Goal: Task Accomplishment & Management: Manage account settings

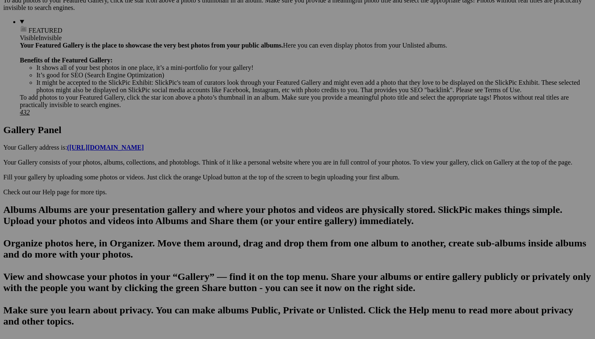
scroll to position [344, 0]
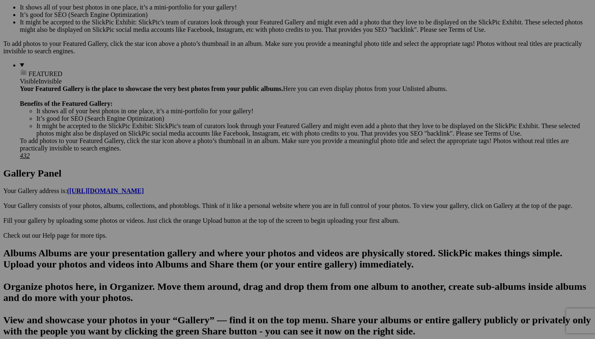
scroll to position [291, 0]
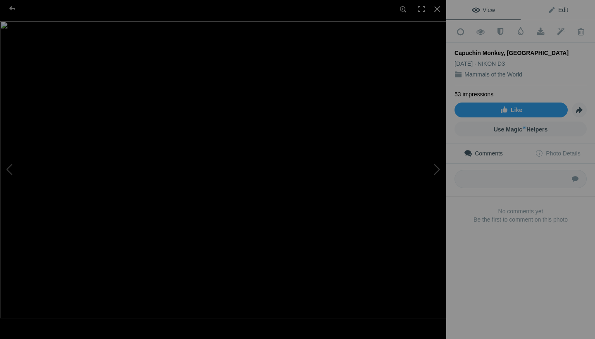
click at [562, 13] on span "Edit" at bounding box center [558, 10] width 21 height 7
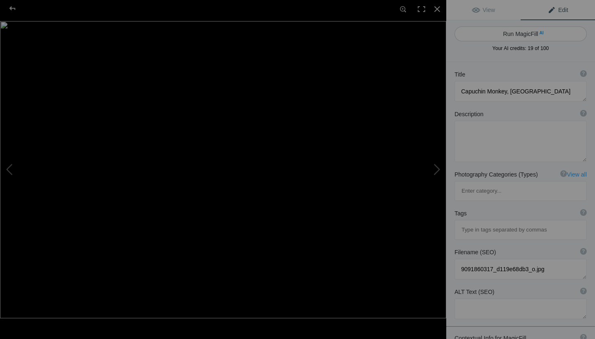
click at [539, 36] on span "AI" at bounding box center [541, 33] width 4 height 6
type textarea "Capuchin Monkey Close-Up in Panama's Rainforest"
type textarea "This captivating close-up of a Capuchin monkey showcases its expressive feature…"
type textarea "capuchin-monkey-close-up-panama.jpg"
type textarea "Close-up of a Capuchin monkey in Panama, showcasing its expressive face and sof…"
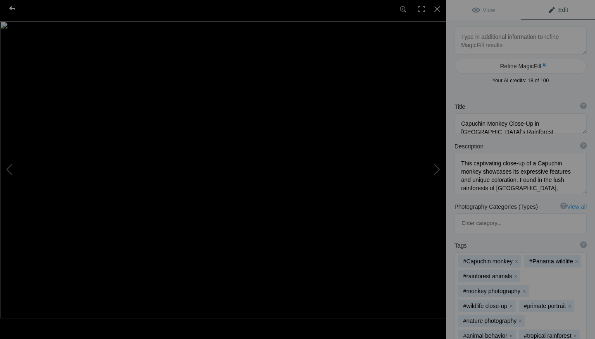
click at [14, 10] on div at bounding box center [13, 8] width 30 height 17
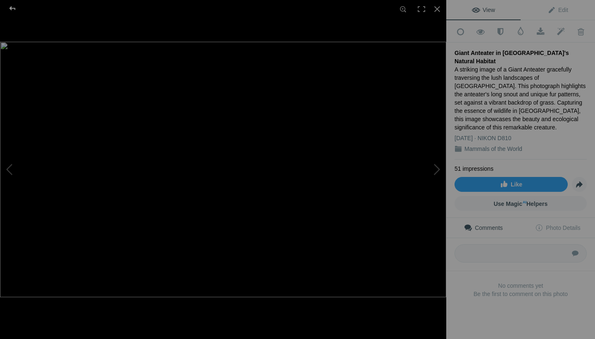
click at [14, 8] on div at bounding box center [13, 8] width 30 height 17
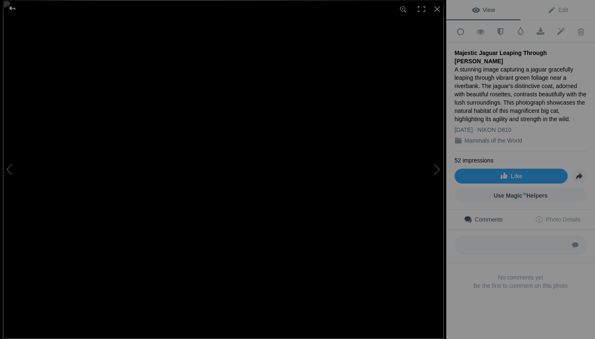
click at [15, 9] on div at bounding box center [13, 8] width 30 height 17
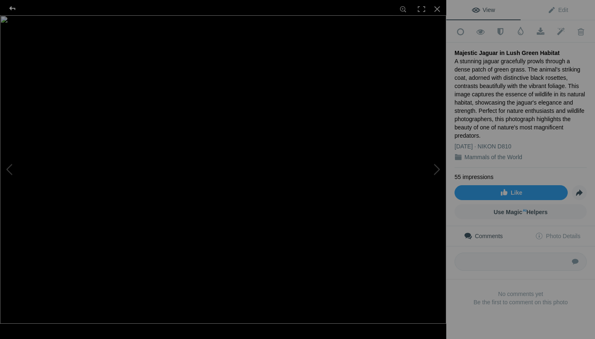
click at [15, 9] on div at bounding box center [13, 8] width 30 height 17
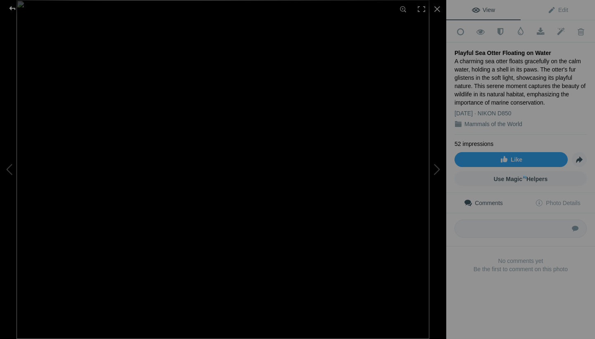
click at [15, 6] on div at bounding box center [13, 8] width 30 height 17
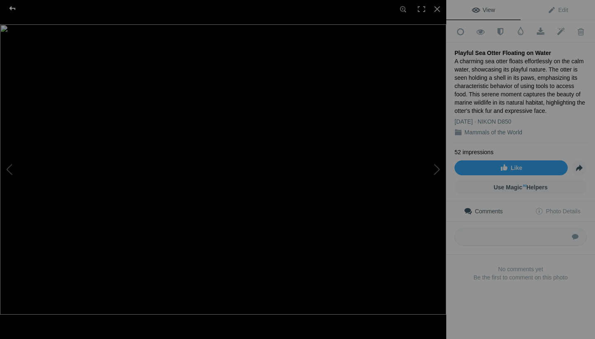
click at [17, 9] on div at bounding box center [13, 8] width 30 height 17
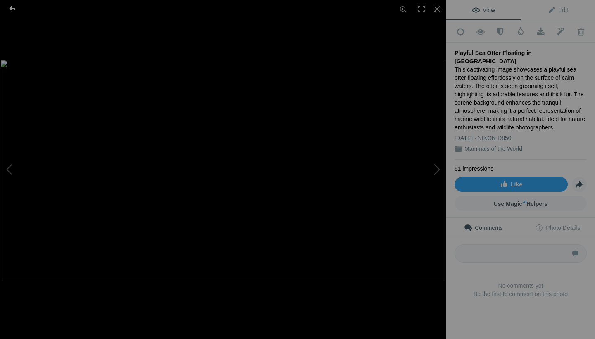
click at [14, 10] on div at bounding box center [13, 8] width 30 height 17
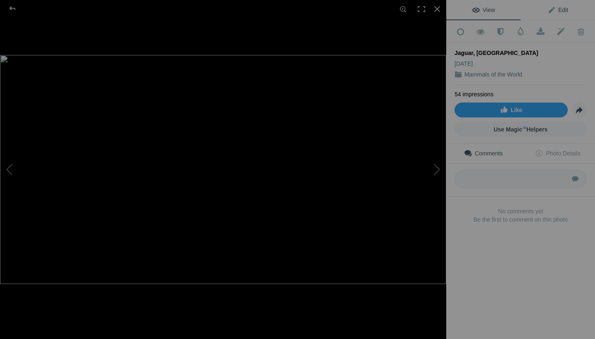
click at [571, 12] on link "Edit" at bounding box center [558, 10] width 74 height 20
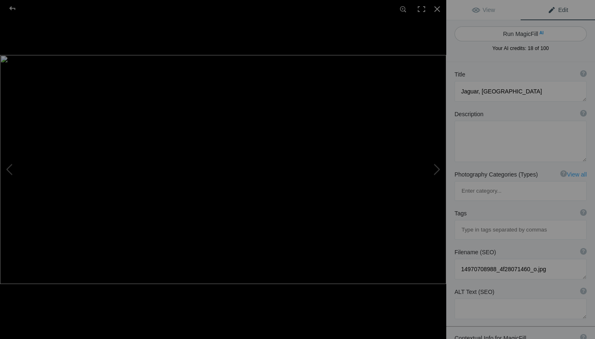
click at [531, 35] on button "Run MagicFill AI" at bounding box center [521, 33] width 132 height 15
type textarea "Majestic Jaguar Swimming in Brazil's Amazon Rainforest"
type textarea "Witness the beauty of a jaguar gracefully swimming through the murky waters of …"
type textarea "jaguar-swimming-brazil-amazon.jpg"
type textarea "A jaguar swimming in the waters of the Amazon rainforest, partially submerged w…"
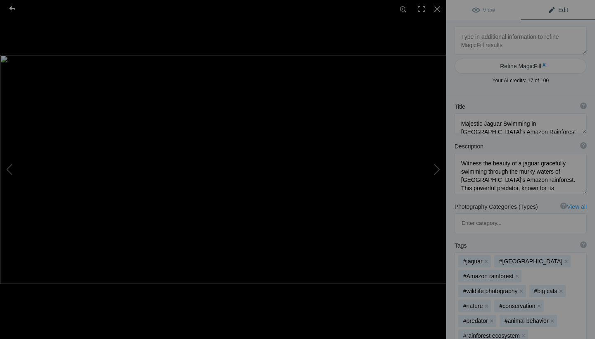
click at [12, 5] on div at bounding box center [13, 8] width 30 height 17
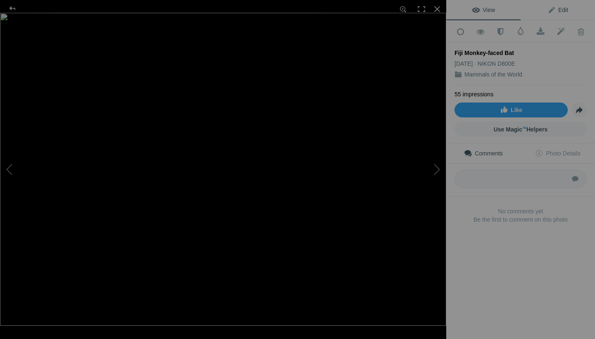
click at [564, 12] on span "Edit" at bounding box center [558, 10] width 21 height 7
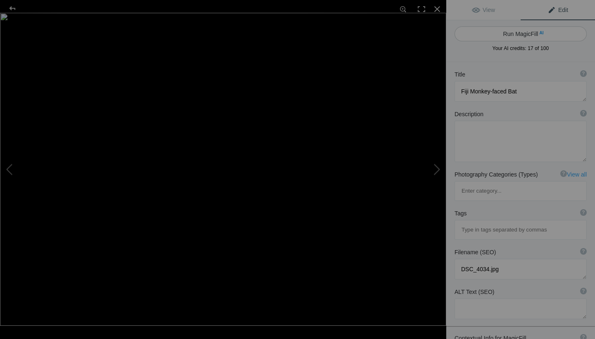
click at [538, 33] on button "Run MagicFill AI" at bounding box center [521, 33] width 132 height 15
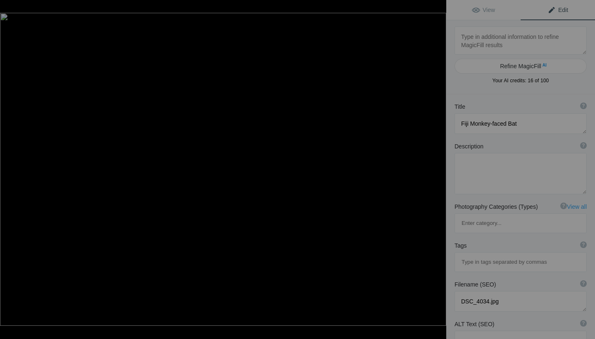
type textarea "Fiji Monkey-faced Bat Hanging from Branch"
type textarea "Discover the unique Fiji monkey-faced bat, a fascinating species native to the …"
type textarea "fiji-monkey-faced-bat-hanging-branch.jpg"
type textarea "Fiji monkey-faced bat hanging upside down from a branch, showcasing its distinc…"
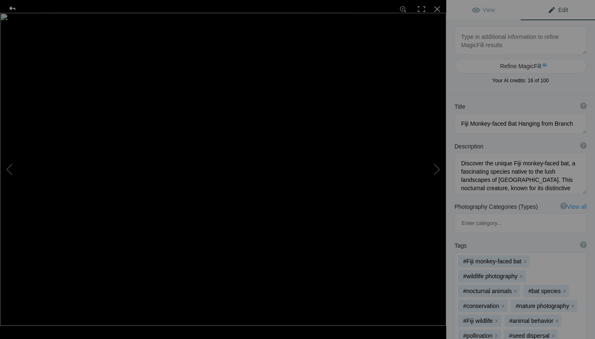
click at [14, 5] on div at bounding box center [13, 8] width 30 height 17
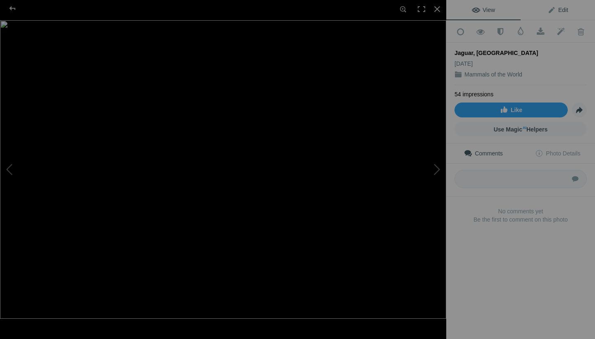
click at [566, 13] on link "Edit" at bounding box center [558, 10] width 74 height 20
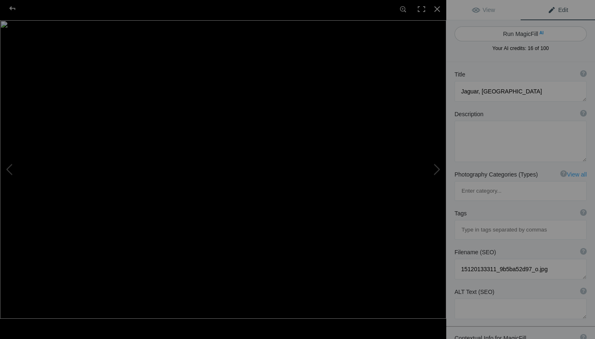
click at [538, 38] on button "Run MagicFill AI" at bounding box center [521, 33] width 132 height 15
type textarea "Majestic Jaguar in the Brazilian Wilderness"
type textarea "This stunning image captures a majestic jaguar gracefully navigating the riverb…"
type textarea "majestic-jaguar-brazil.jpg"
type textarea "A jaguar walking along the riverbank in Brazil, showcasing its distinctive spot…"
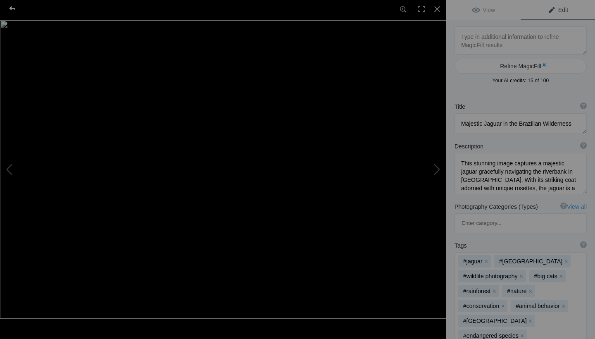
click at [12, 10] on div at bounding box center [13, 8] width 30 height 17
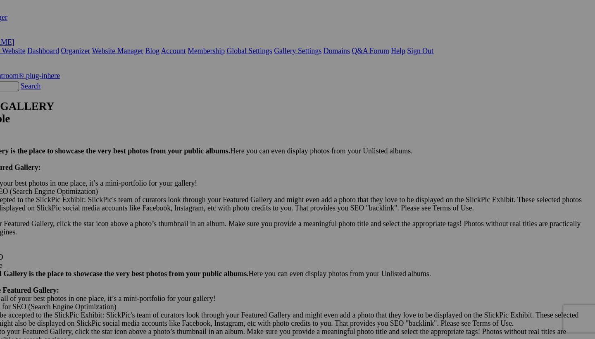
scroll to position [99, 0]
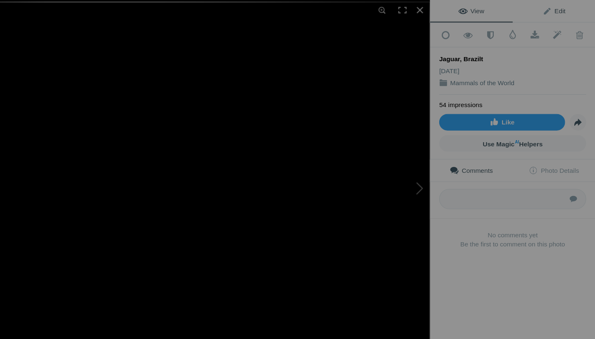
click at [548, 9] on span "Edit" at bounding box center [558, 10] width 21 height 7
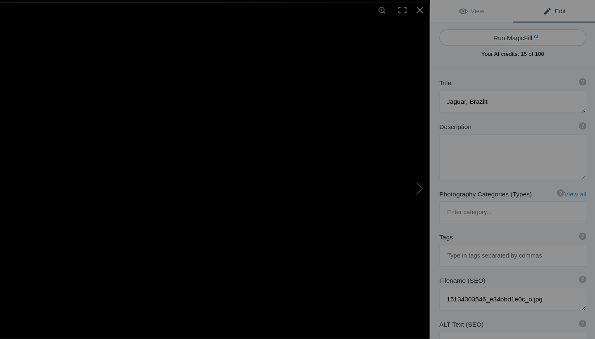
click at [539, 31] on span "AI" at bounding box center [541, 33] width 4 height 6
type textarea "Majestic Jaguar in the Brazilian Wilderness"
type textarea "This striking image captures a majestic jaguar prowling through the lush Brazil…"
type textarea "jaguar-brazilian-wilderness.jpg"
type textarea "A jaguar walking through the Brazilian wilderness, showcasing its distinctive s…"
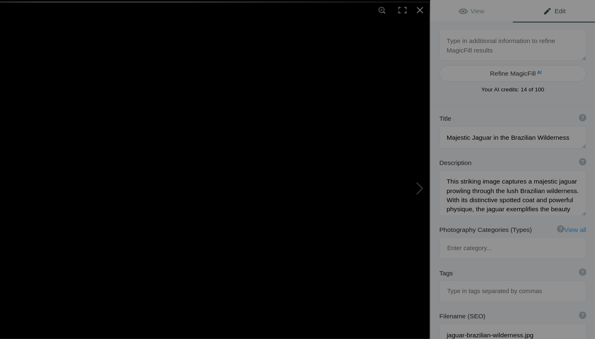
click at [10, 7] on div at bounding box center [223, 9] width 446 height 18
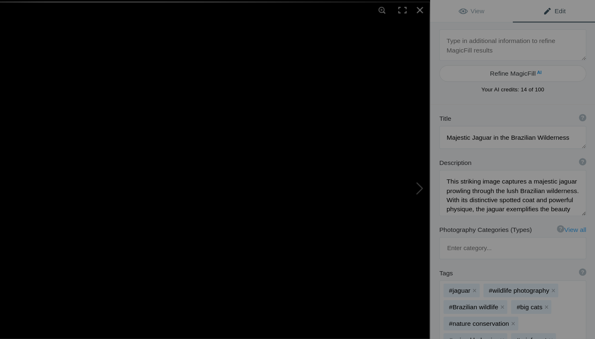
click at [31, 12] on div at bounding box center [223, 9] width 446 height 18
click at [11, 9] on div at bounding box center [223, 9] width 446 height 18
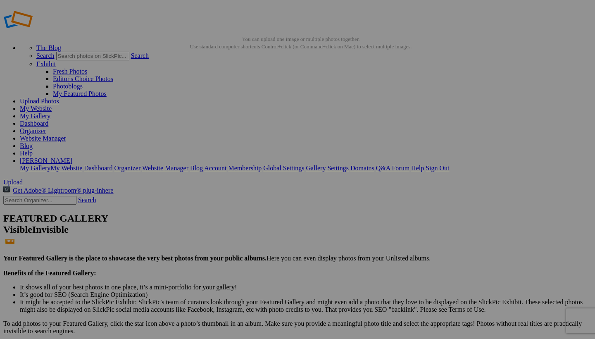
scroll to position [10, 0]
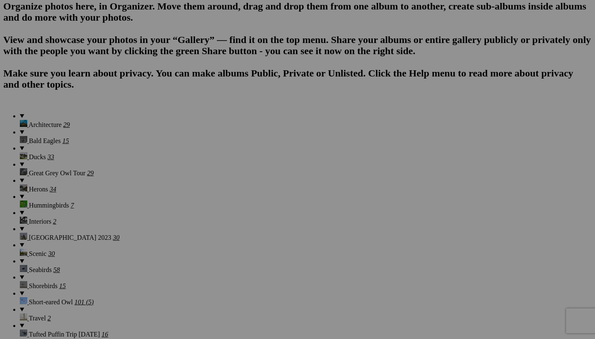
scroll to position [620, 0]
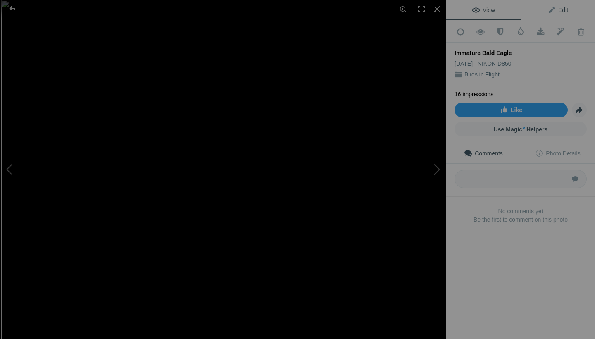
click at [567, 8] on span "Edit" at bounding box center [558, 10] width 21 height 7
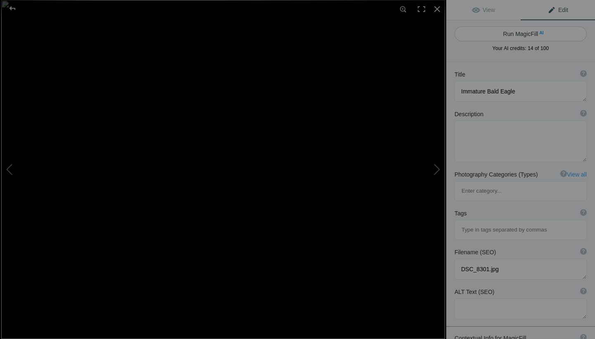
click at [529, 35] on button "Run MagicFill AI" at bounding box center [521, 33] width 132 height 15
type textarea "Immature Bald Eagle in Flight"
type textarea "Witness the majestic beauty of an immature bald eagle soaring through the sky. …"
type textarea "immature-bald-eagle-in-flight.jpg"
type textarea "An immature bald eagle flying gracefully with its wings spread wide, showcasing…"
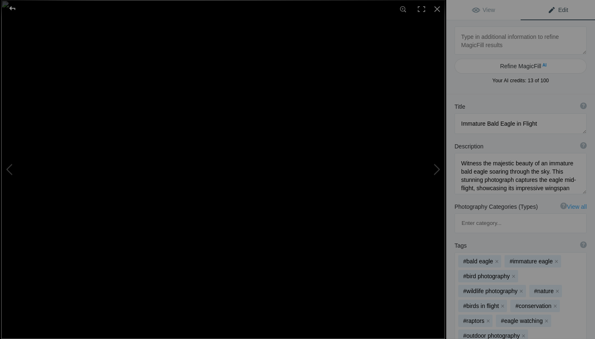
click at [17, 12] on div at bounding box center [13, 8] width 30 height 17
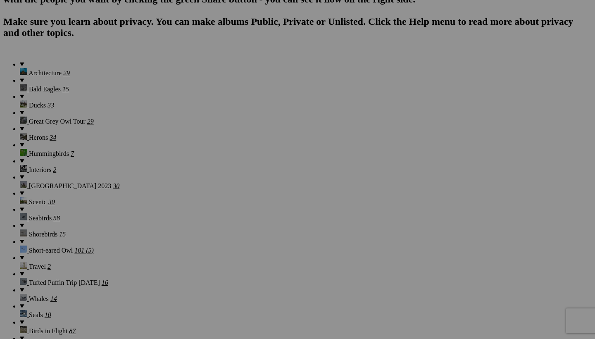
click at [526, 149] on div "View Edit Add to Quick Collection Remove from Quick Collection Hide from Public…" at bounding box center [520, 169] width 149 height 339
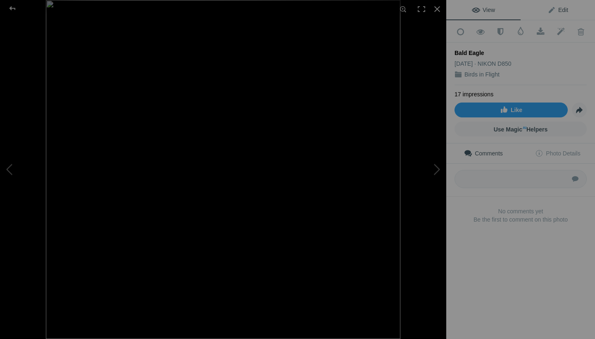
click at [563, 10] on span "Edit" at bounding box center [558, 10] width 21 height 7
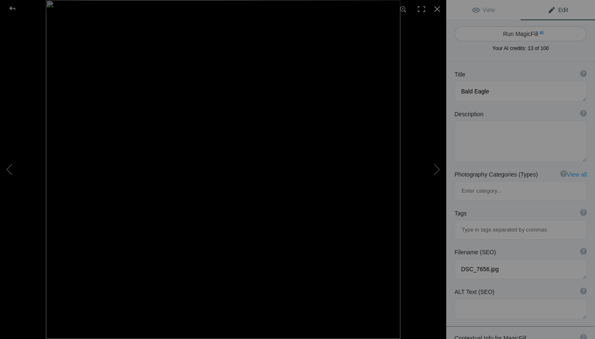
click at [539, 31] on span "AI" at bounding box center [541, 33] width 4 height 6
type textarea "Majestic Bald Eagle in Flight"
type textarea "Witness the stunning beauty of a bald eagle soaring gracefully through the air.…"
type textarea "bald-eagle-in-flight.jpg"
type textarea "A bald eagle with a striking white head and tail, soaring through the air with …"
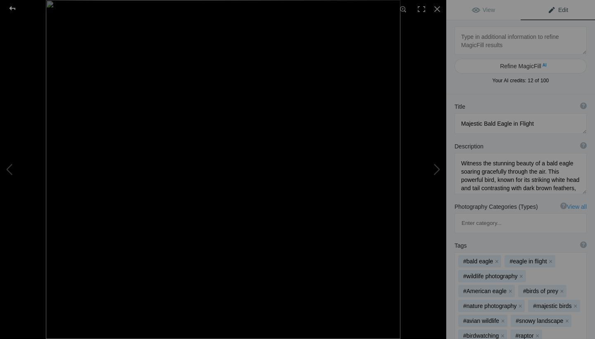
click at [15, 10] on div at bounding box center [13, 8] width 30 height 17
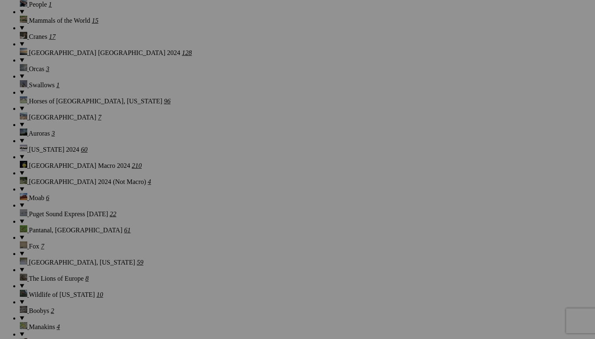
scroll to position [1200, 0]
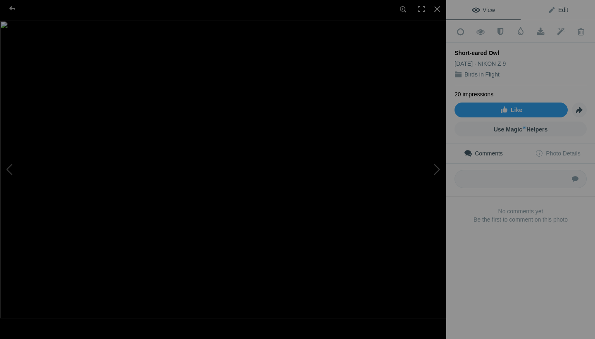
click at [565, 11] on span "Edit" at bounding box center [558, 10] width 21 height 7
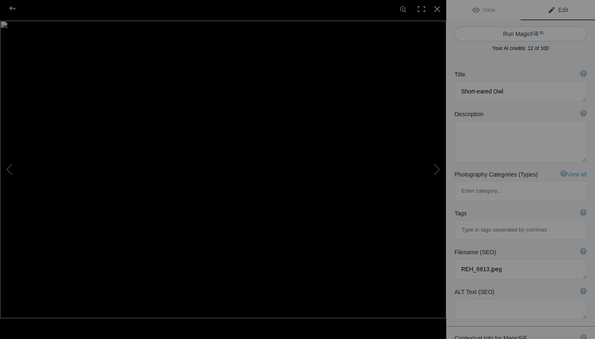
click at [537, 36] on button "Run MagicFill AI" at bounding box center [521, 33] width 132 height 15
type textarea "Majestic Short-eared Owl in Flight"
type textarea "Witness the beauty of the short-eared owl as it gracefully soars through its na…"
type textarea "short-eared-owl-in-flight.jpg"
type textarea "A short-eared owl flying gracefully over a grassy field, showcasing its distinc…"
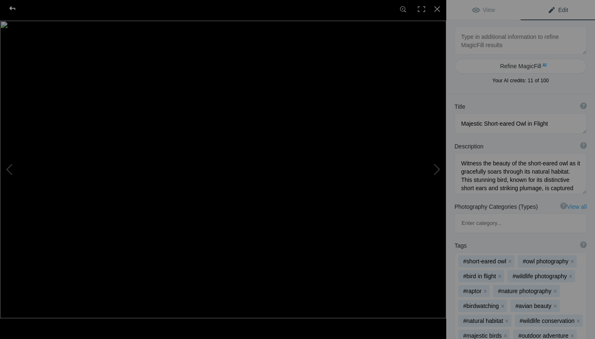
click at [17, 4] on div at bounding box center [13, 8] width 30 height 17
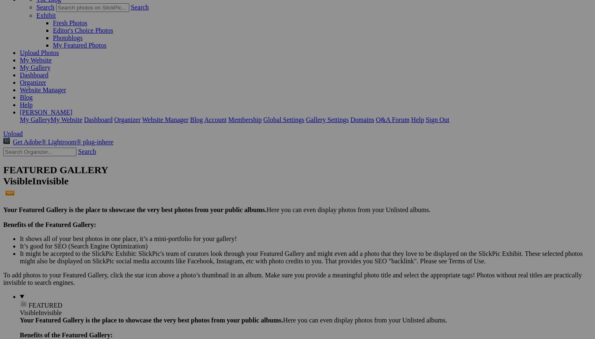
scroll to position [25, 0]
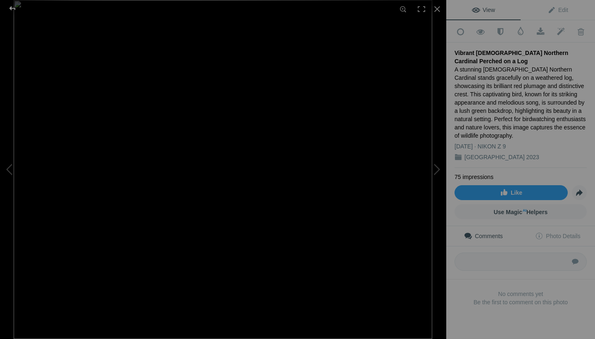
click at [14, 8] on div at bounding box center [13, 8] width 30 height 17
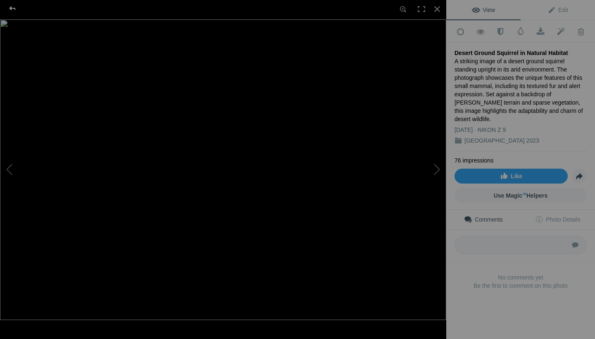
click at [13, 7] on div at bounding box center [13, 8] width 30 height 17
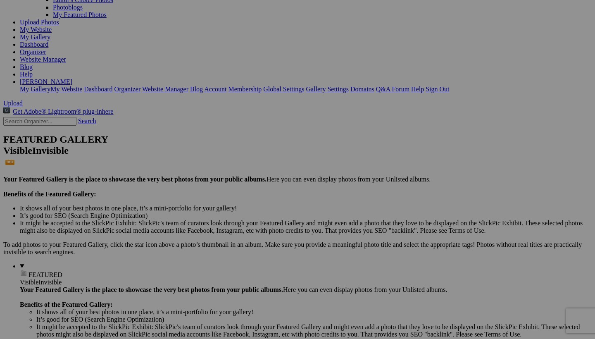
scroll to position [48, 0]
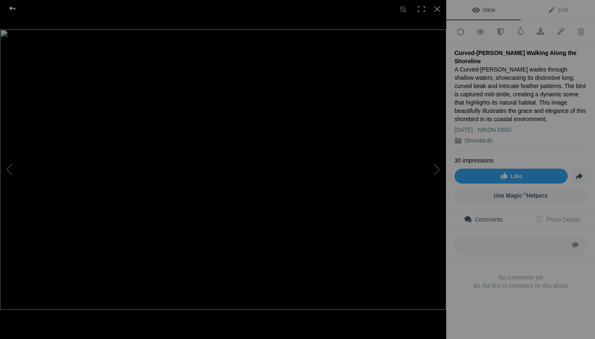
click at [11, 7] on div at bounding box center [13, 8] width 30 height 17
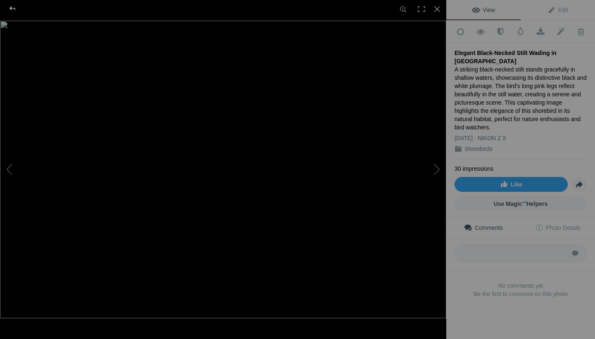
click at [14, 9] on div at bounding box center [13, 8] width 30 height 17
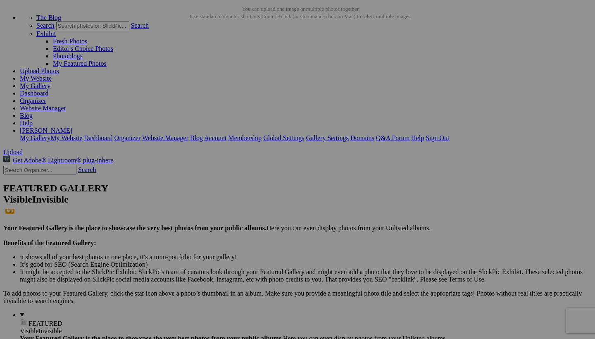
scroll to position [39, 0]
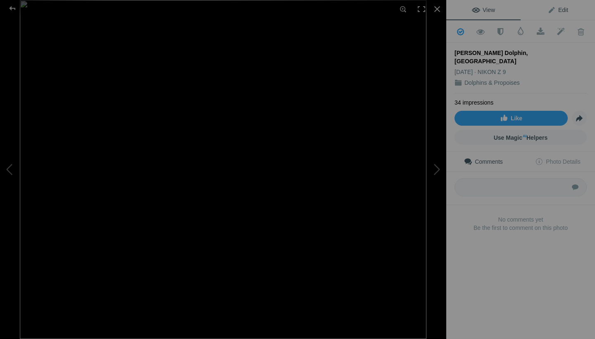
click at [559, 8] on span "Edit" at bounding box center [558, 10] width 21 height 7
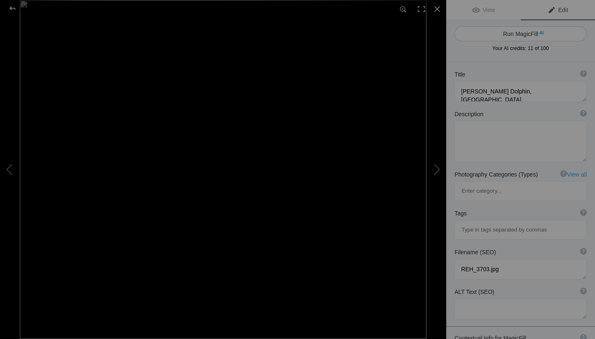
click at [528, 35] on button "Run MagicFill AI" at bounding box center [521, 33] width 132 height 15
type textarea "Risso Dolphin Breaching in Monterey Bay"
type textarea "Witness the majestic Risso dolphin as it breaches the surface of the tranquil w…"
type textarea "risso-dolphin-breaching-monterey-bay.jpg"
type textarea "Risso dolphin breaching the surface of the water in Monterey Bay, showcasing it…"
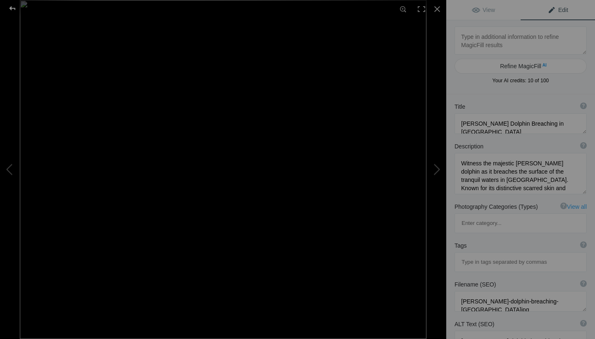
click at [12, 6] on div at bounding box center [13, 8] width 30 height 17
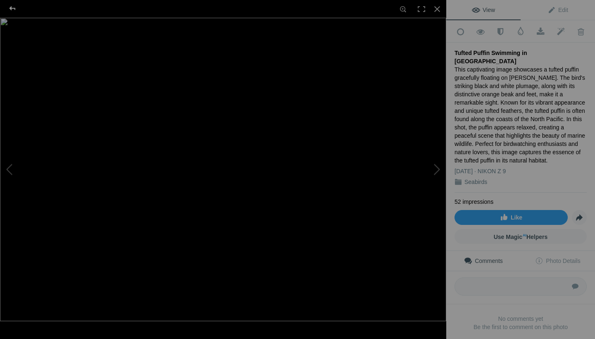
click at [15, 8] on div at bounding box center [13, 8] width 30 height 17
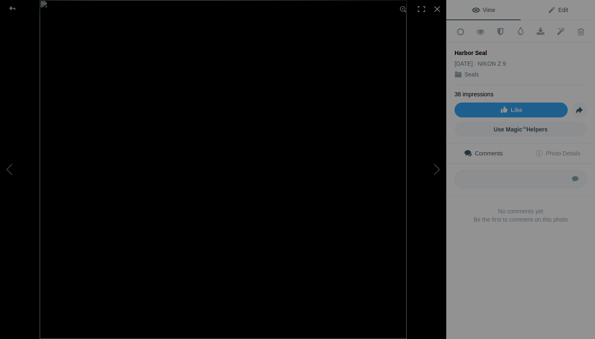
click at [567, 8] on span "Edit" at bounding box center [558, 10] width 21 height 7
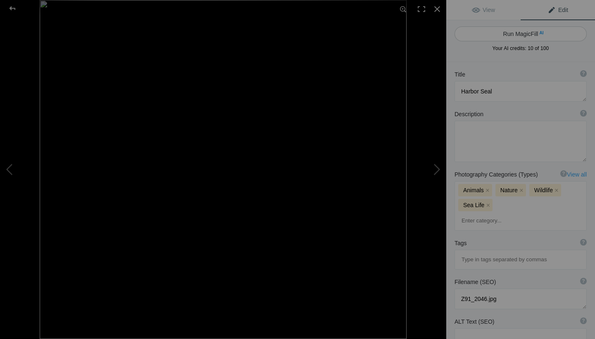
click at [544, 35] on button "Run MagicFill AI" at bounding box center [521, 33] width 132 height 15
type textarea "Harbor Seal Relaxing on [GEOGRAPHIC_DATA]"
type textarea "This captivating image features a harbor seal basking on a rocky shore, showcas…"
type textarea "harbor-seal-relaxing-on-rocky-shore.jpg"
type textarea "A harbor seal resting on rocky shore, surrounded by seaweed and water, showcasi…"
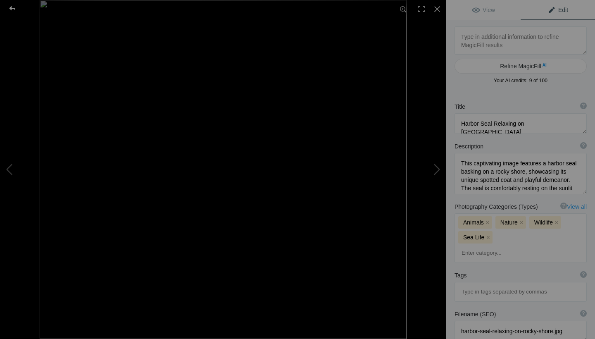
click at [12, 9] on div at bounding box center [13, 8] width 30 height 17
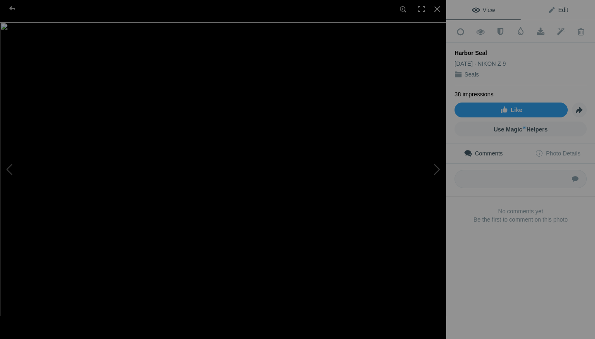
click at [556, 10] on span "Edit" at bounding box center [558, 10] width 21 height 7
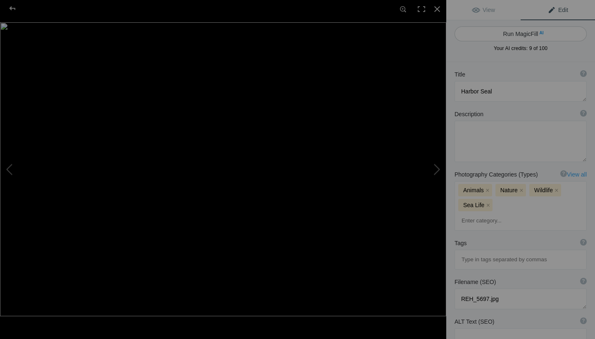
click at [524, 33] on button "Run MagicFill AI" at bounding box center [521, 33] width 132 height 15
type textarea "Harbor Seal Relaxing on [GEOGRAPHIC_DATA]"
type textarea "This captivating image features a harbor seal basking on a rocky outcrop, surro…"
type textarea "harbor-seal-relaxing-on-rocky-shore.jpg"
type textarea "A harbor seal resting on a rocky shore, surrounded by water and seaweed, showca…"
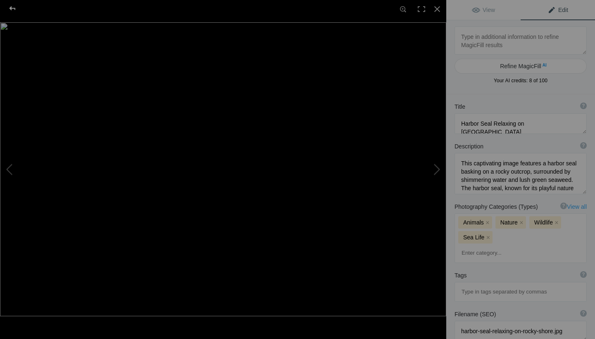
click at [14, 10] on div at bounding box center [13, 8] width 30 height 17
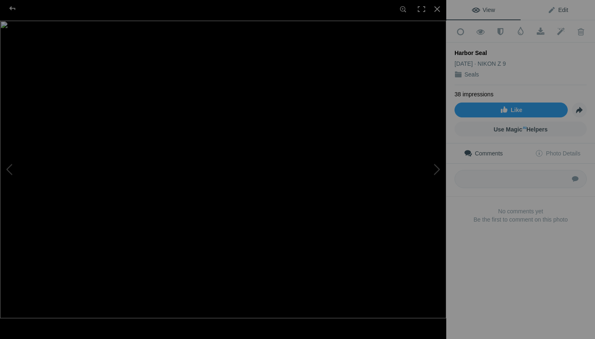
click at [564, 12] on span "Edit" at bounding box center [558, 10] width 21 height 7
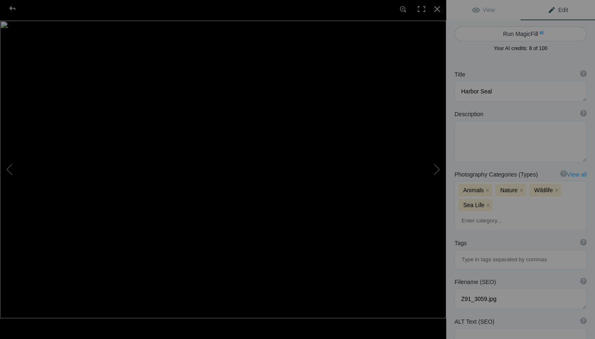
click at [544, 36] on button "Run MagicFill AI" at bounding box center [521, 33] width 132 height 15
type textarea "Harbor Seal Swimming Gracefully in Calm Waters"
type textarea "This captivating image features a harbor seal, known for its distinctive spotte…"
type textarea "harbor-seal-swimming.jpg"
type textarea "A harbor seal swimming in calm waters, showcasing its spotted coat and curious …"
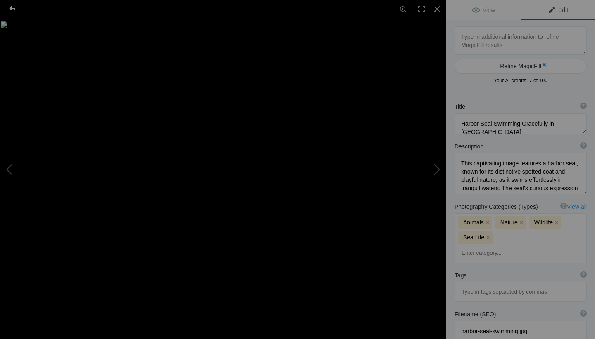
click at [12, 7] on div at bounding box center [13, 8] width 30 height 17
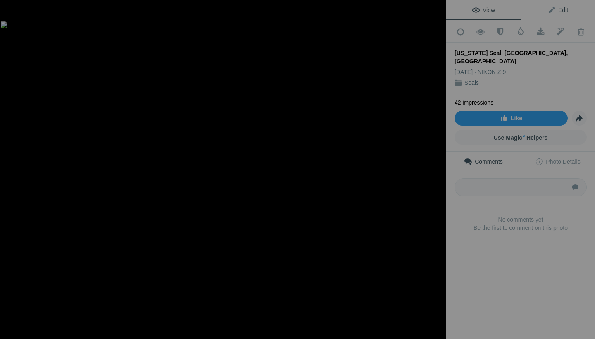
click at [568, 13] on link "Edit" at bounding box center [558, 10] width 74 height 20
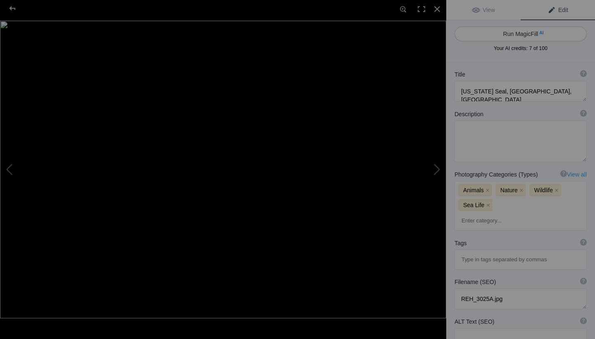
click at [506, 32] on button "Run MagicFill AI" at bounding box center [521, 33] width 132 height 15
type textarea "Majestic California Sea Lion Posing in Monterey Bay"
type textarea "This stunning photograph captures a California sea lion basking in the warm sun…"
type textarea "california-sea-lion-monterey-bay.jpg"
type textarea "A California sea lion basking on a dock in Monterey Bay, showcasing its sleek b…"
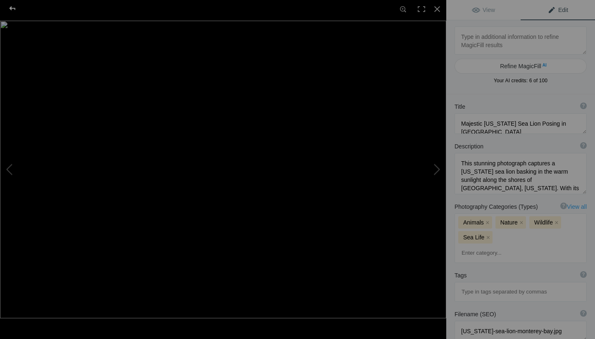
click at [14, 8] on div at bounding box center [13, 8] width 30 height 17
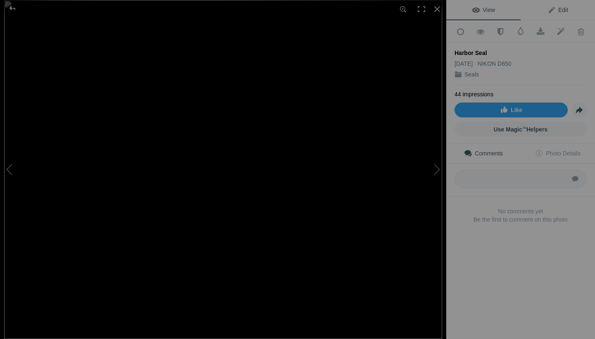
click at [562, 5] on link "Edit" at bounding box center [558, 10] width 74 height 20
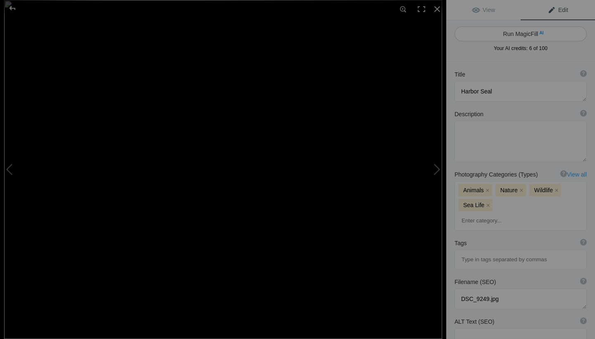
click at [537, 32] on button "Run MagicFill AI" at bounding box center [521, 33] width 132 height 15
type textarea "Harbor Seal Catching Fish in Coastal Waters"
type textarea "This captivating image showcases a harbor seal skillfully catching a fish in it…"
type textarea "harbor-seal-catching-fish.jpg"
type textarea "A harbor seal catching a fish in coastal waters, showcasing its spotted coat an…"
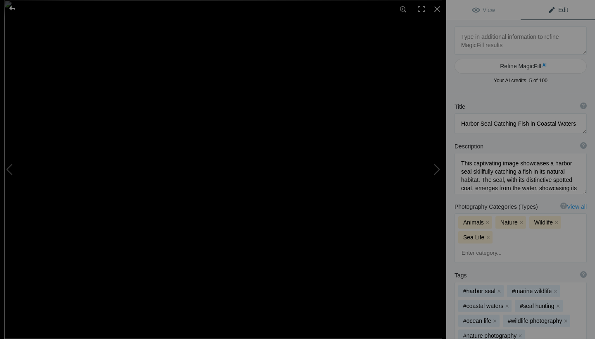
click at [18, 7] on div at bounding box center [13, 8] width 30 height 17
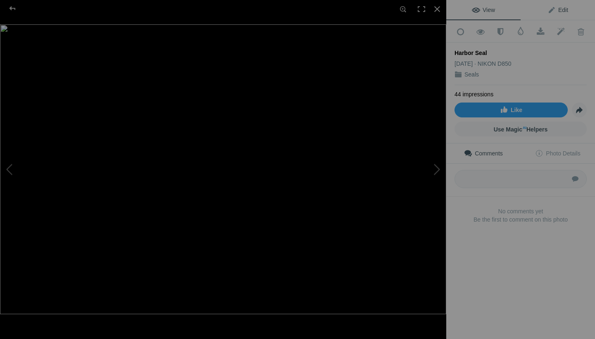
click at [564, 15] on link "Edit" at bounding box center [558, 10] width 74 height 20
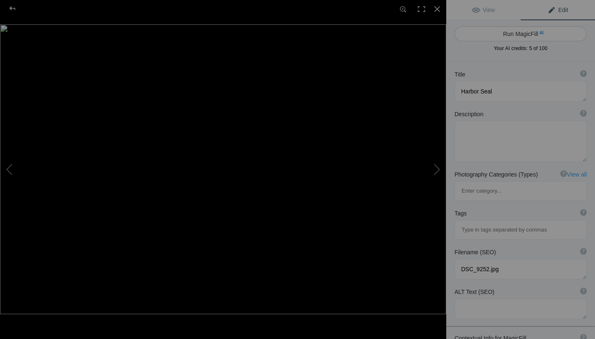
click at [535, 34] on button "Run MagicFill AI" at bounding box center [521, 33] width 132 height 15
type textarea "Curious Harbor Seal Swimming in the Ocean"
type textarea "This captivating image features a harbor seal emerging from the water, showcasi…"
type textarea "curious-harbor-seal-swimming-ocean.jpg"
type textarea "A harbor seal swimming in the ocean, holding a fish in its mouth, with a backdr…"
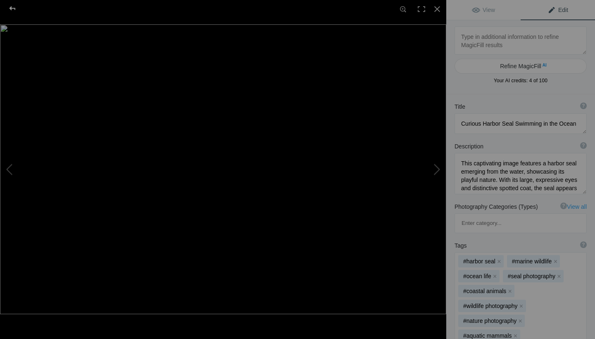
click at [13, 5] on div at bounding box center [13, 8] width 30 height 17
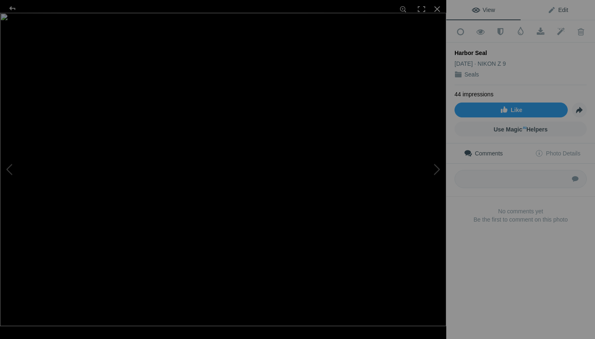
click at [563, 8] on span "Edit" at bounding box center [558, 10] width 21 height 7
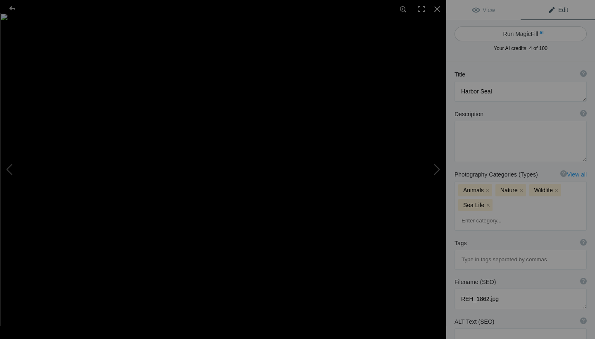
click at [520, 32] on button "Run MagicFill AI" at bounding box center [521, 33] width 132 height 15
type textarea "Curious Harbor Seal Swimming in Calm Waters"
type textarea "This stunning photograph captures a curious harbor seal as it emerges from the …"
type textarea "curious-harbor-seal-swimming.jpg"
type textarea "A harbor seal swimming in calm waters, displaying its spotted fur and curious e…"
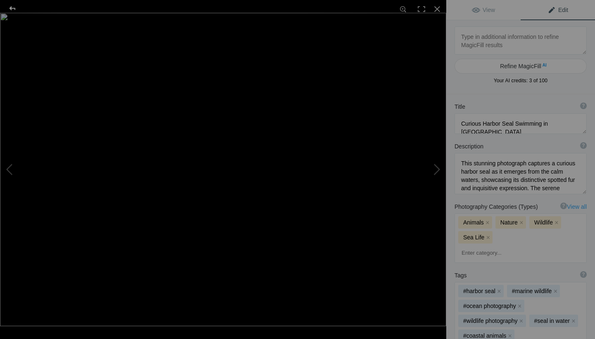
click at [11, 9] on div at bounding box center [13, 8] width 30 height 17
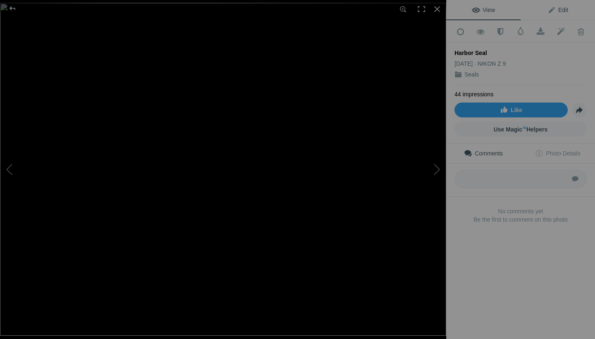
click at [570, 11] on link "Edit" at bounding box center [558, 10] width 74 height 20
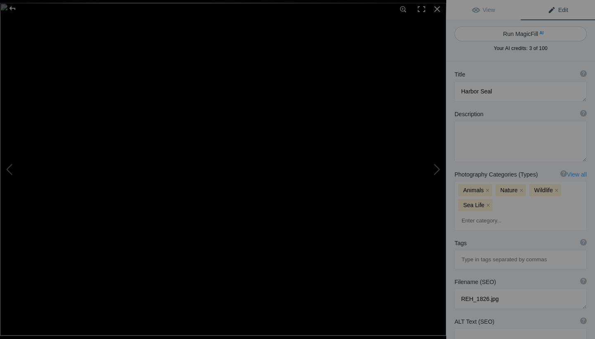
click at [529, 36] on button "Run MagicFill AI" at bounding box center [521, 33] width 132 height 15
type textarea "Harbor Seal Swimming in Calm Waters"
type textarea "This captivating image features a harbor seal gracefully swimming in tranquil w…"
type textarea "harbor-seal-swimming.jpg"
type textarea "A harbor seal swimming in calm waters, showcasing its spotted coat and curious …"
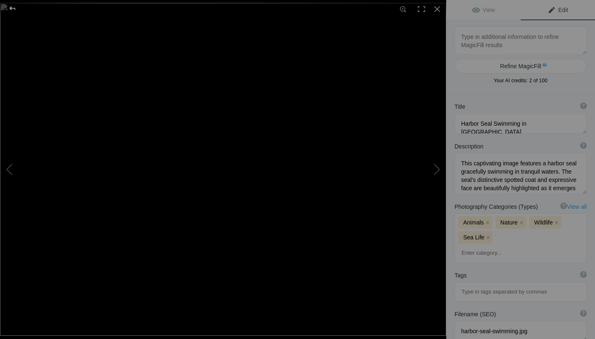
click at [10, 8] on div at bounding box center [13, 8] width 30 height 17
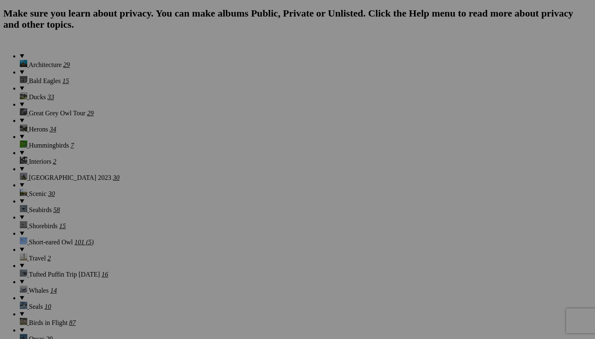
scroll to position [618, 0]
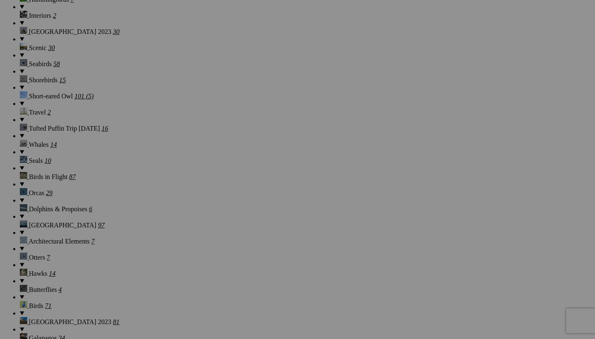
scroll to position [783, 0]
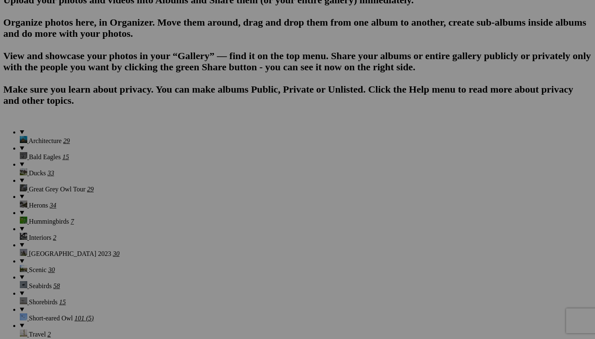
scroll to position [552, 0]
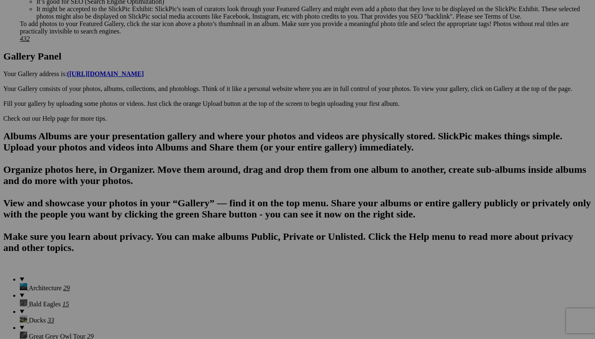
scroll to position [408, 0]
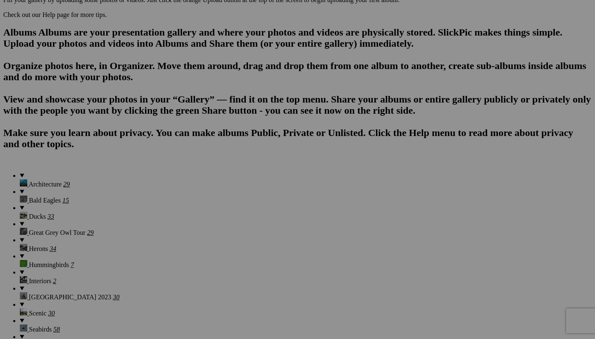
scroll to position [510, 0]
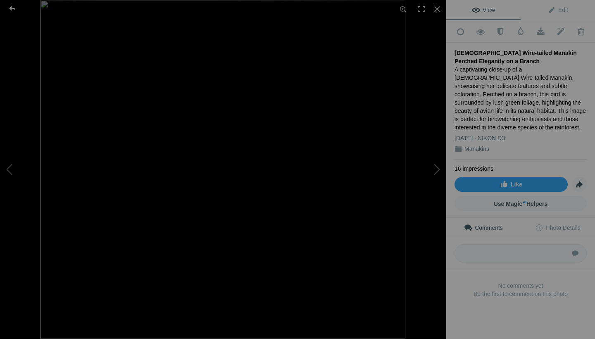
click at [11, 7] on div at bounding box center [13, 8] width 30 height 17
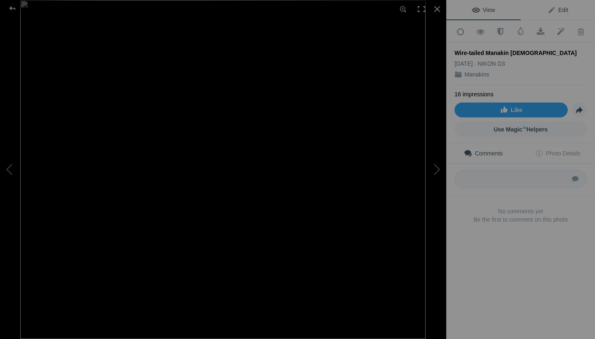
click at [565, 10] on span "Edit" at bounding box center [558, 10] width 21 height 7
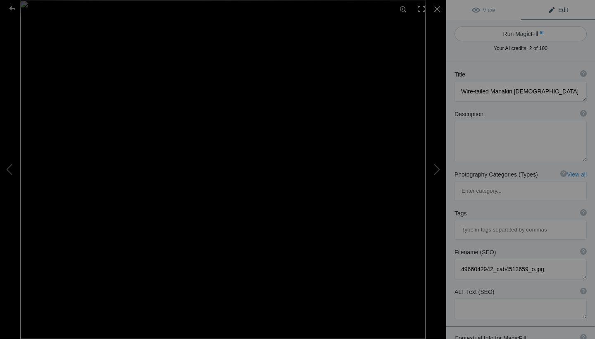
click at [530, 33] on button "Run MagicFill AI" at bounding box center [521, 33] width 132 height 15
type textarea "Female Wire-tailed Manakin Perched Among Lush Greenery"
type textarea "This captivating image showcases a female Wire-tailed Manakin, a small bird kno…"
type textarea "female-wire-tailed-manakin-perched.jpg"
type textarea "Female Wire-tailed Manakin perched on a branch surrounded by green foliage."
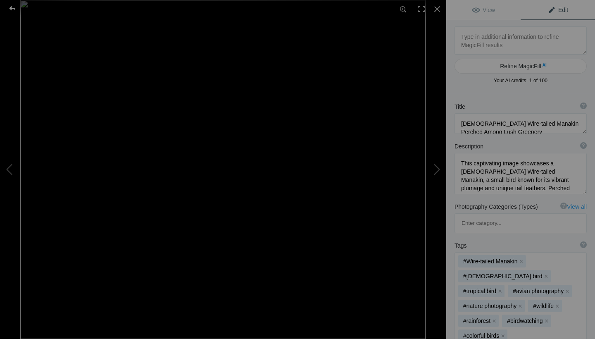
click at [13, 8] on div at bounding box center [13, 8] width 30 height 17
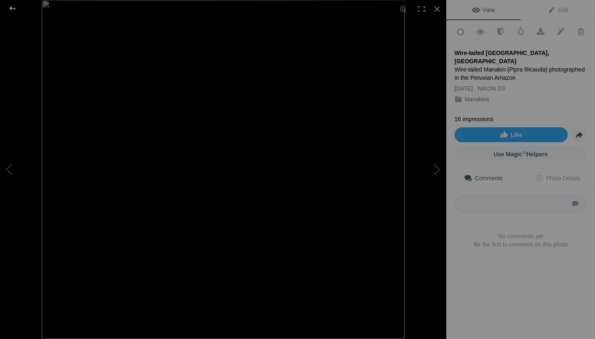
click at [17, 9] on div at bounding box center [13, 8] width 30 height 17
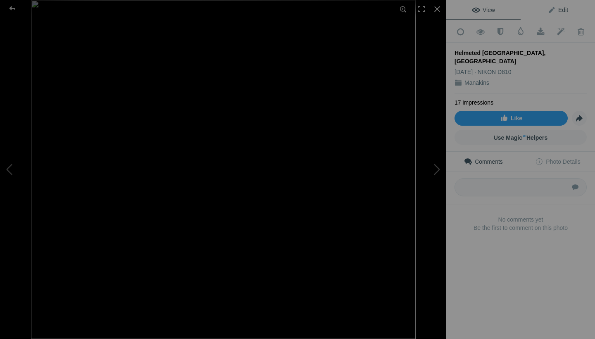
click at [567, 12] on span "Edit" at bounding box center [558, 10] width 21 height 7
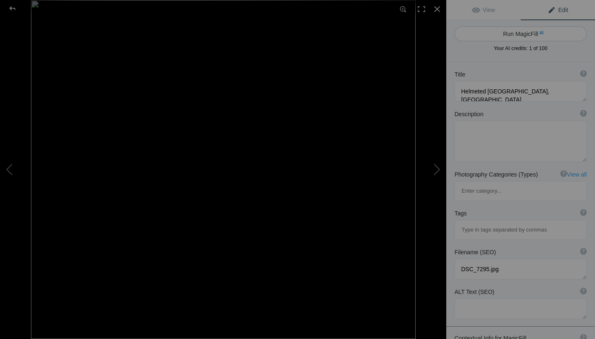
click at [536, 35] on button "Run MagicFill AI" at bounding box center [521, 33] width 132 height 15
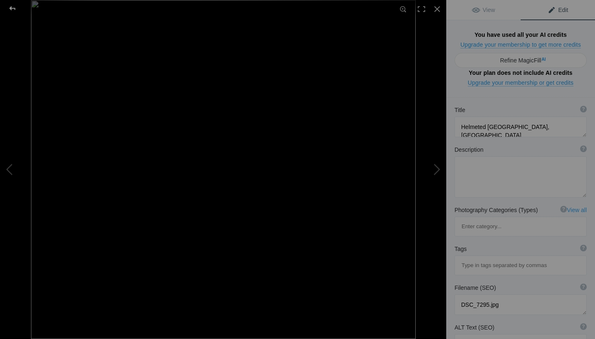
click at [13, 6] on div at bounding box center [13, 8] width 30 height 17
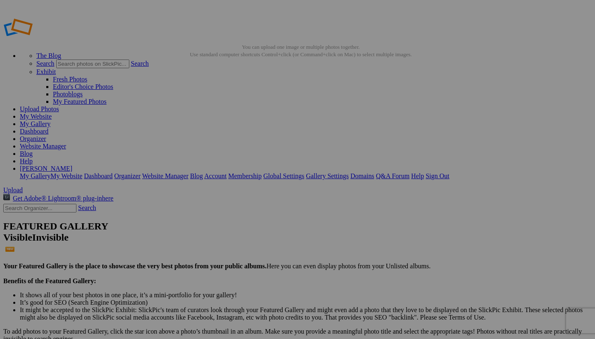
click at [50, 120] on link "My Gallery" at bounding box center [35, 123] width 31 height 7
